Goal: Information Seeking & Learning: Learn about a topic

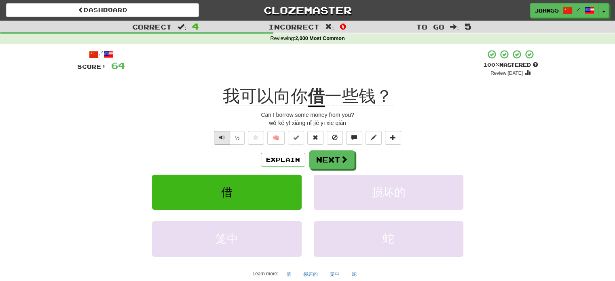
click at [228, 137] on button "Text-to-speech controls" at bounding box center [222, 138] width 16 height 14
click at [336, 159] on button "Next" at bounding box center [332, 160] width 45 height 19
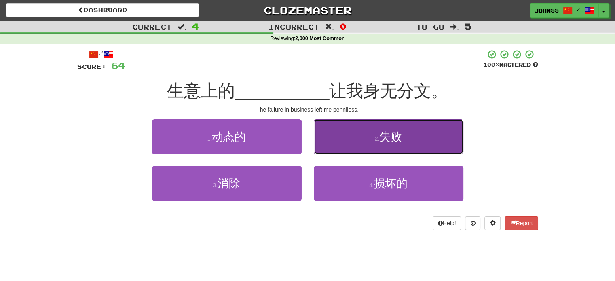
click at [356, 133] on button "2 . 失败" at bounding box center [389, 136] width 150 height 35
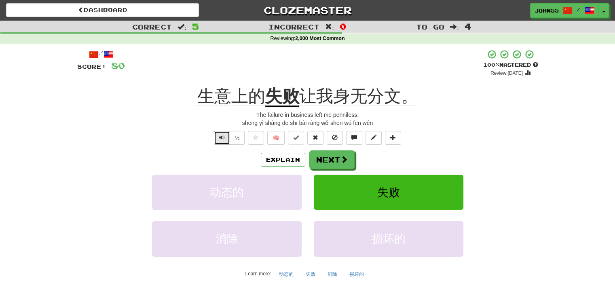
click at [221, 138] on span "Text-to-speech controls" at bounding box center [222, 138] width 6 height 6
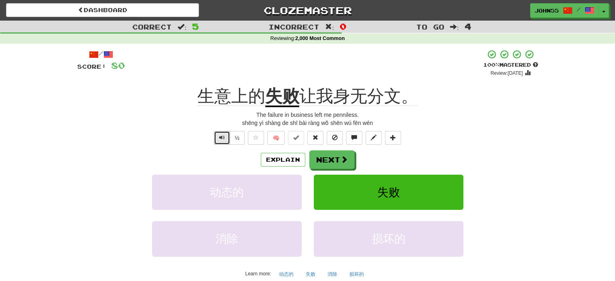
click at [221, 138] on span "Text-to-speech controls" at bounding box center [222, 138] width 6 height 6
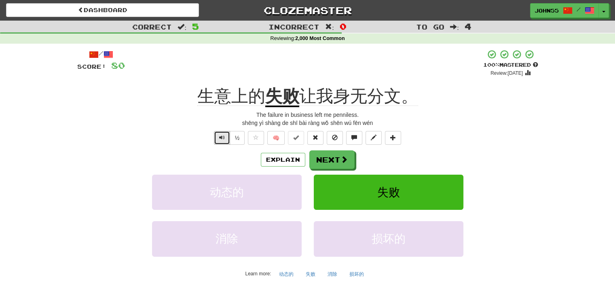
click at [221, 138] on span "Text-to-speech controls" at bounding box center [222, 138] width 6 height 6
click at [223, 135] on span "Text-to-speech controls" at bounding box center [222, 138] width 6 height 6
click at [330, 163] on button "Next" at bounding box center [332, 160] width 45 height 19
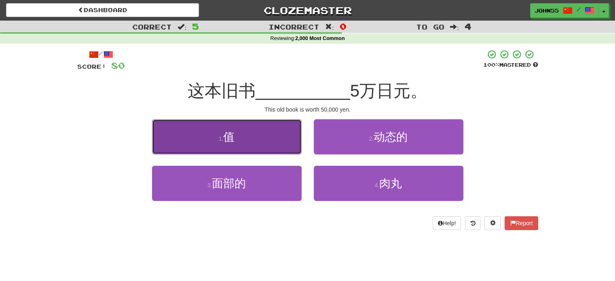
click at [240, 134] on button "1 . 值" at bounding box center [227, 136] width 150 height 35
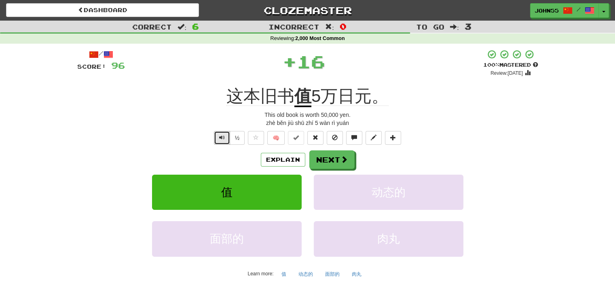
click at [219, 137] on span "Text-to-speech controls" at bounding box center [222, 138] width 6 height 6
click at [221, 141] on button "Text-to-speech controls" at bounding box center [222, 138] width 16 height 14
click at [324, 161] on button "Next" at bounding box center [332, 160] width 45 height 19
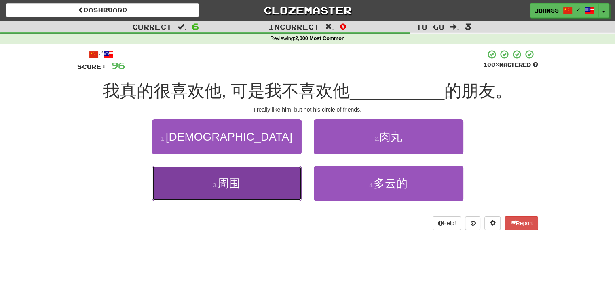
click at [263, 187] on button "3 . 周围" at bounding box center [227, 183] width 150 height 35
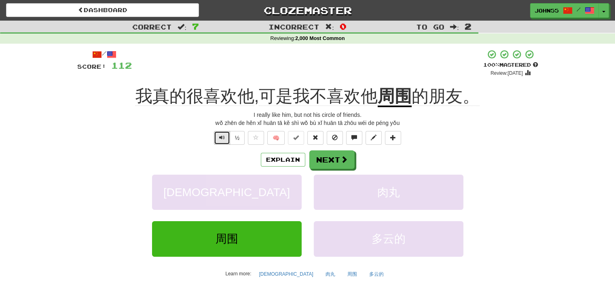
click at [219, 141] on button "Text-to-speech controls" at bounding box center [222, 138] width 16 height 14
click at [327, 163] on button "Next" at bounding box center [332, 160] width 45 height 19
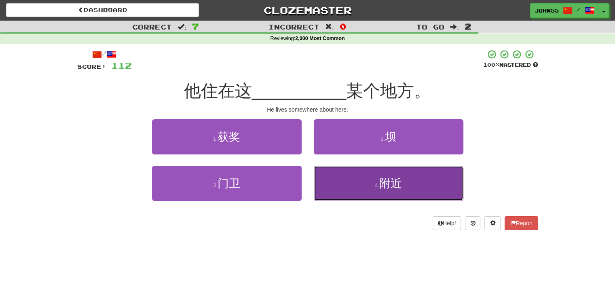
click at [342, 185] on button "4 . 附近" at bounding box center [389, 183] width 150 height 35
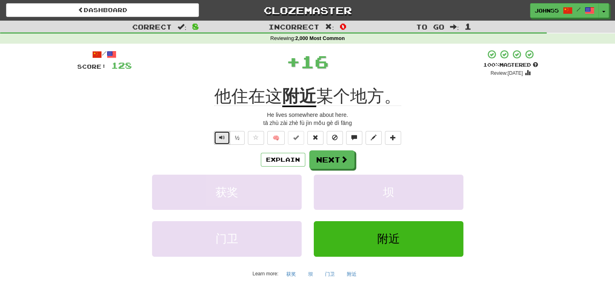
click at [221, 141] on button "Text-to-speech controls" at bounding box center [222, 138] width 16 height 14
click at [221, 136] on span "Text-to-speech controls" at bounding box center [222, 138] width 6 height 6
click at [331, 156] on button "Next" at bounding box center [332, 160] width 45 height 19
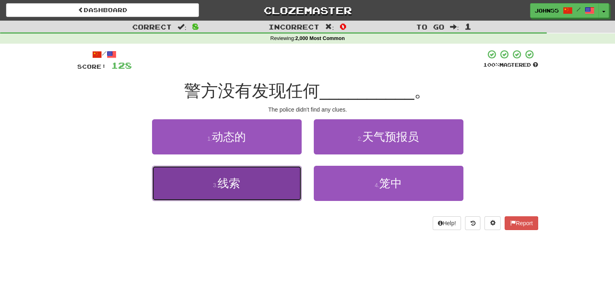
click at [226, 183] on span "线索" at bounding box center [228, 183] width 23 height 13
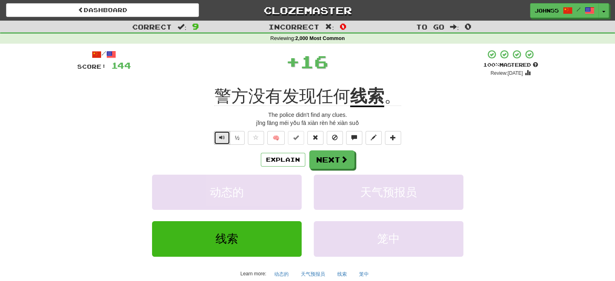
click at [221, 139] on span "Text-to-speech controls" at bounding box center [222, 138] width 6 height 6
click at [328, 157] on button "Next" at bounding box center [332, 160] width 45 height 19
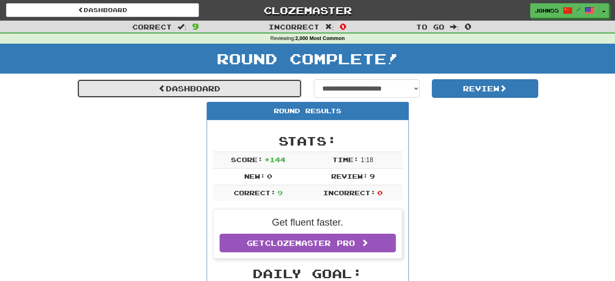
click at [267, 87] on link "Dashboard" at bounding box center [189, 88] width 224 height 19
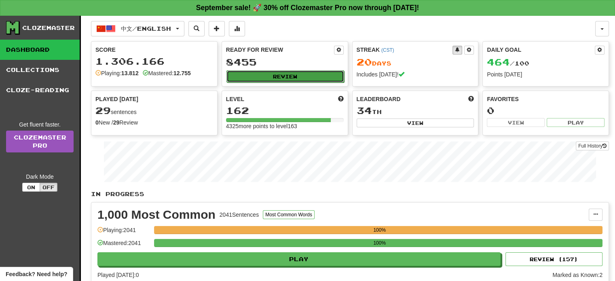
click at [267, 76] on button "Review" at bounding box center [285, 76] width 118 height 12
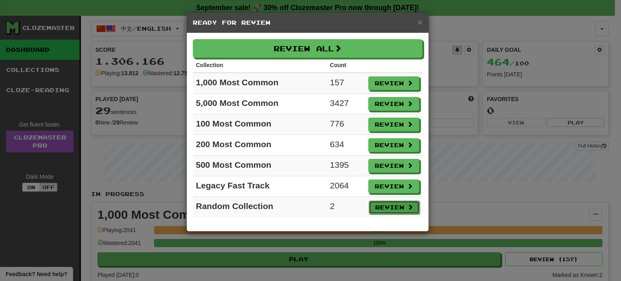
click at [385, 205] on button "Review" at bounding box center [394, 207] width 51 height 14
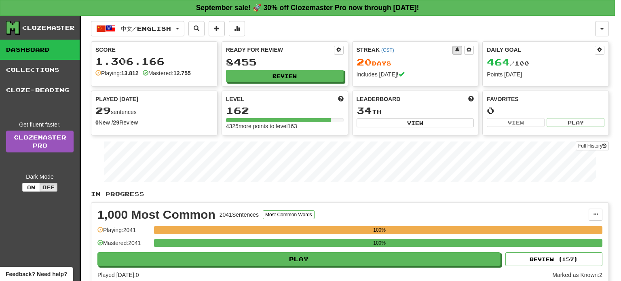
select select "**"
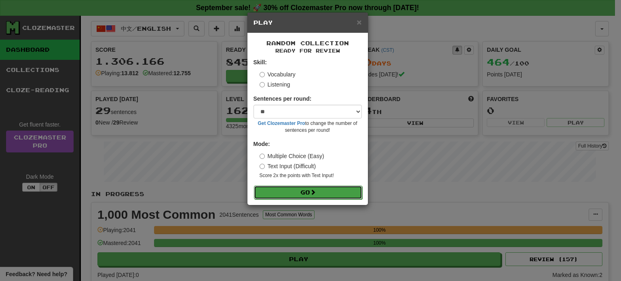
click at [335, 191] on button "Go" at bounding box center [308, 192] width 108 height 14
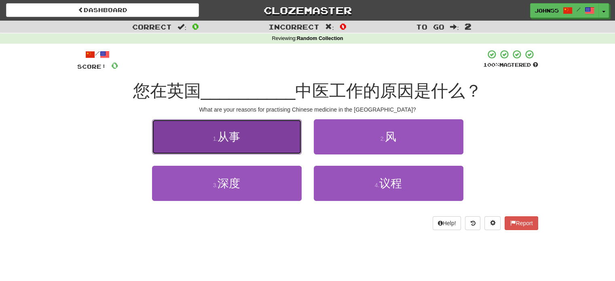
click at [267, 143] on button "1 . 从事" at bounding box center [227, 136] width 150 height 35
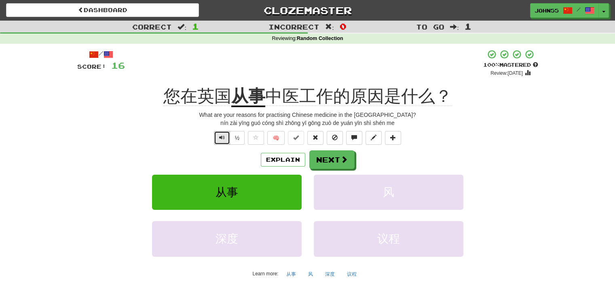
click at [223, 140] on span "Text-to-speech controls" at bounding box center [222, 138] width 6 height 6
click at [327, 160] on button "Next" at bounding box center [332, 160] width 45 height 19
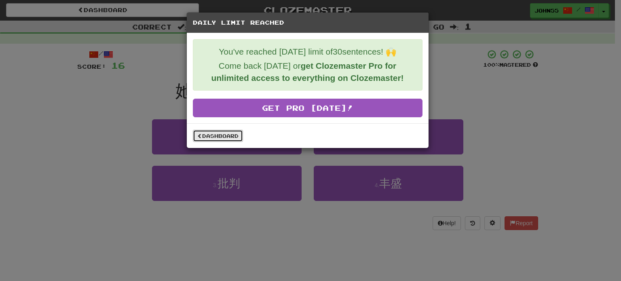
click at [225, 135] on link "Dashboard" at bounding box center [218, 136] width 50 height 12
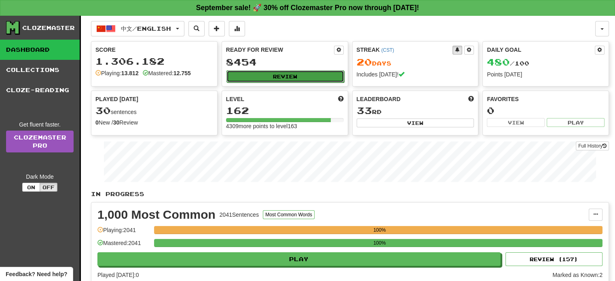
click at [267, 76] on button "Review" at bounding box center [285, 76] width 118 height 12
